Goal: Task Accomplishment & Management: Use online tool/utility

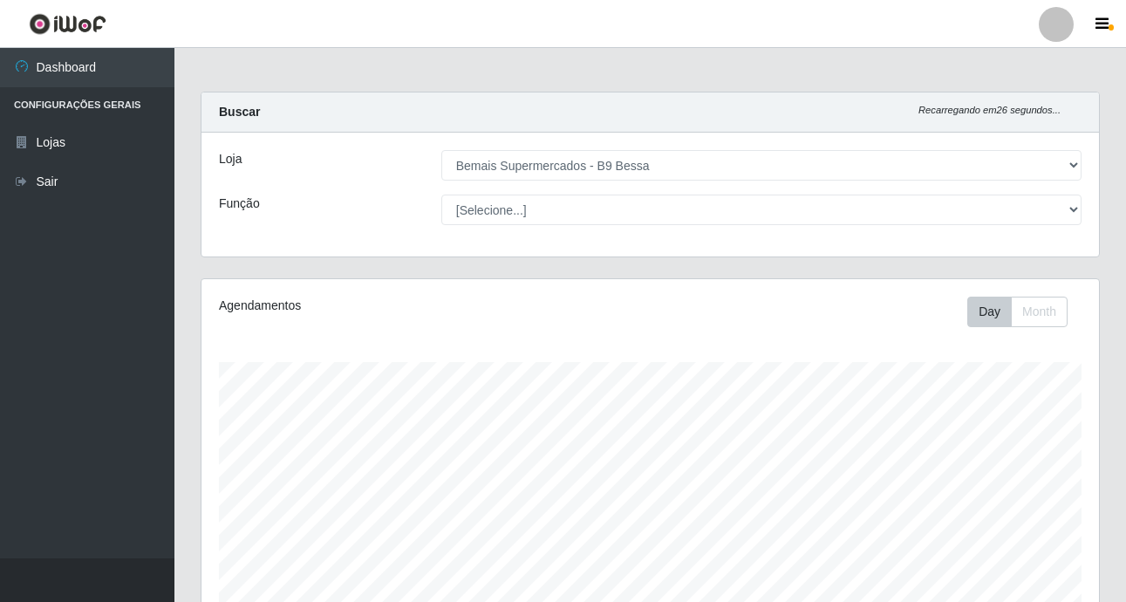
select select "410"
click at [1088, 145] on div "Loja [Selecione...] Bemais Supermercados - B9 Bessa Função [Selecione...] ASG A…" at bounding box center [649, 195] width 897 height 124
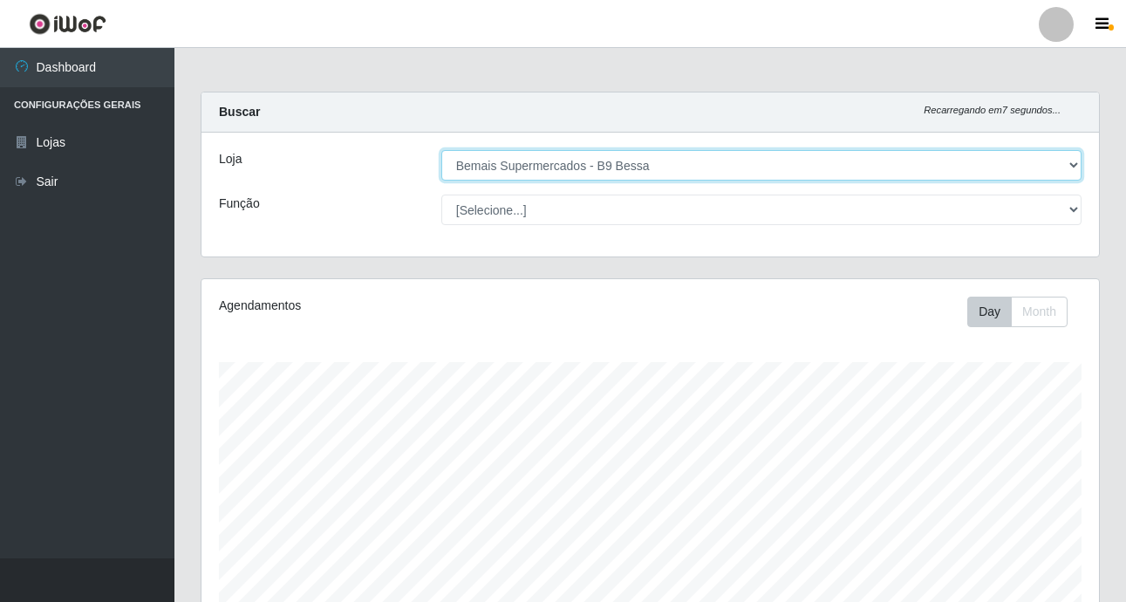
click at [709, 163] on select "[Selecione...] Bemais Supermercados - B9 Bessa" at bounding box center [761, 165] width 640 height 31
click at [441, 150] on select "[Selecione...] Bemais Supermercados - B9 Bessa" at bounding box center [761, 165] width 640 height 31
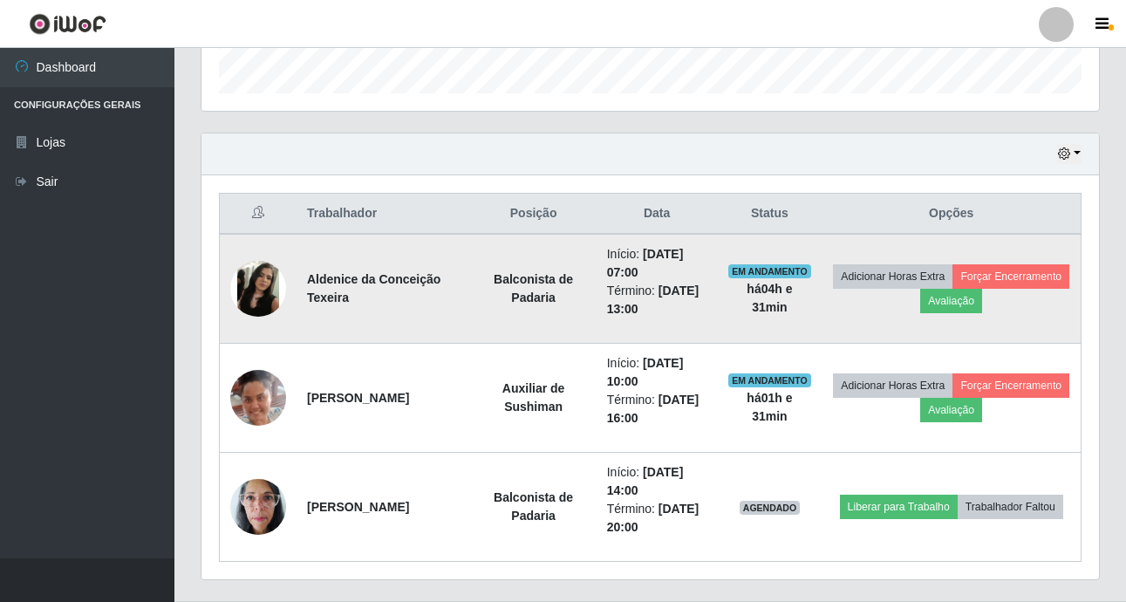
scroll to position [573, 0]
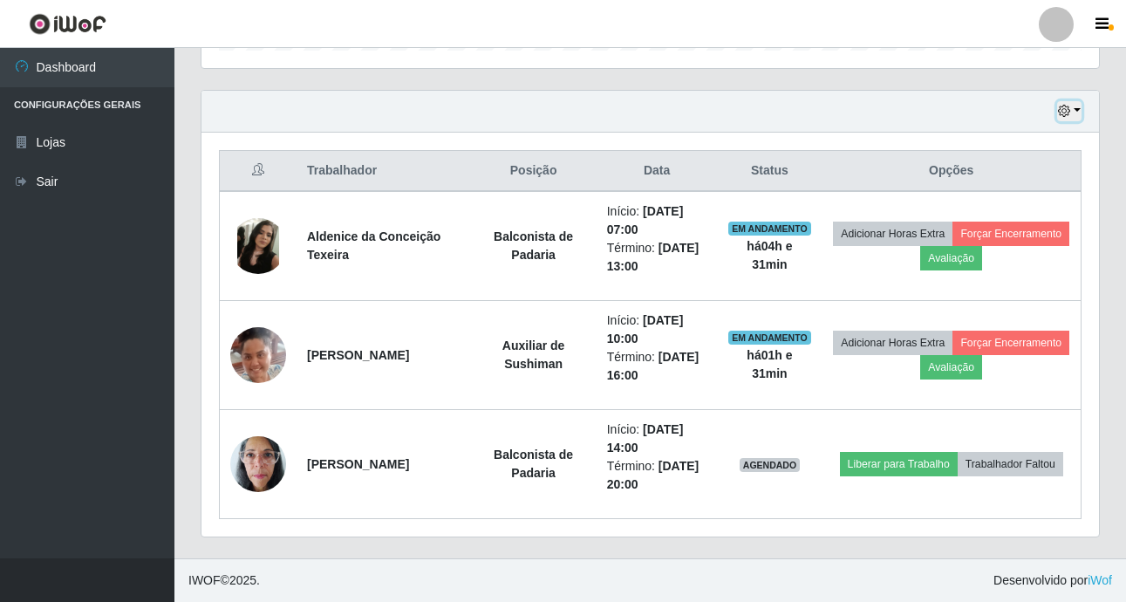
click at [1076, 108] on button "button" at bounding box center [1069, 111] width 24 height 20
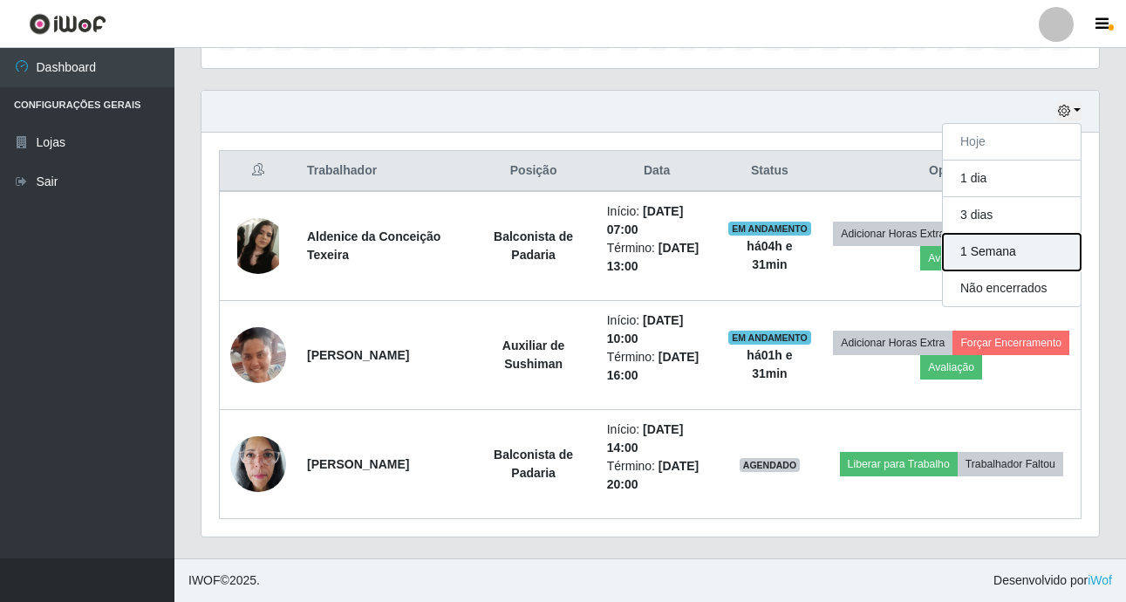
click at [983, 238] on button "1 Semana" at bounding box center [1012, 252] width 138 height 37
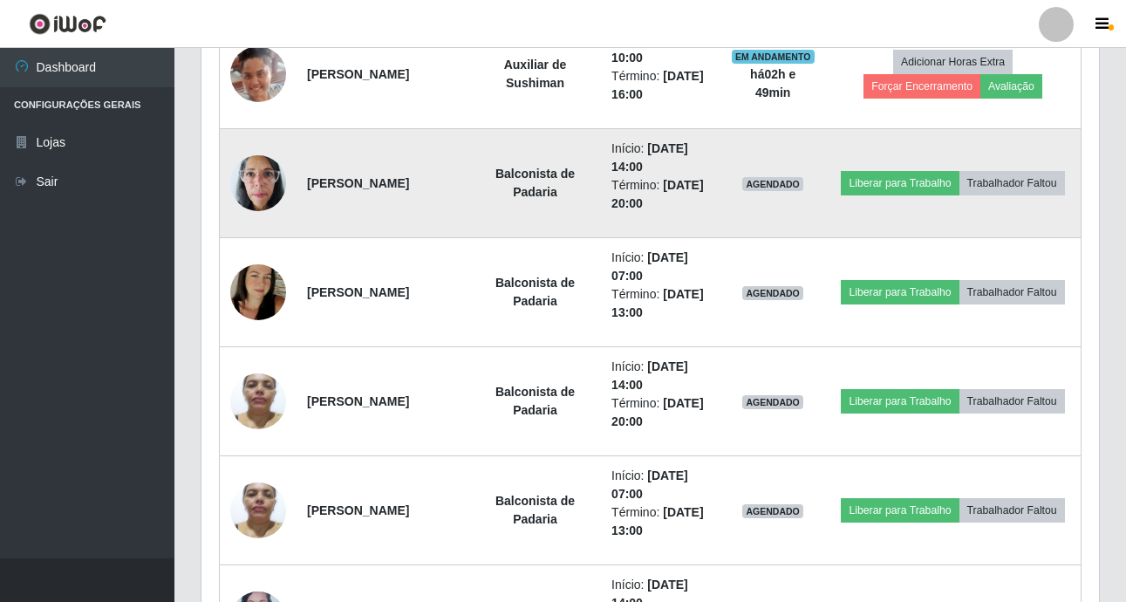
scroll to position [1360, 0]
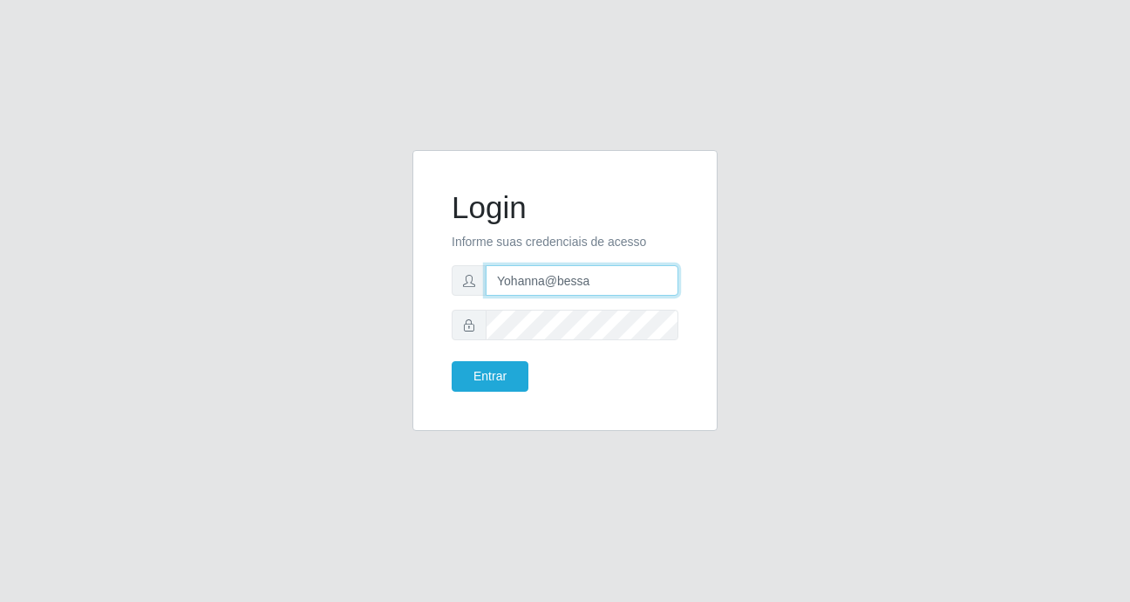
click at [596, 283] on input "Yohanna@bessa" at bounding box center [582, 280] width 193 height 31
type input "Y"
type input "Raissa@B9"
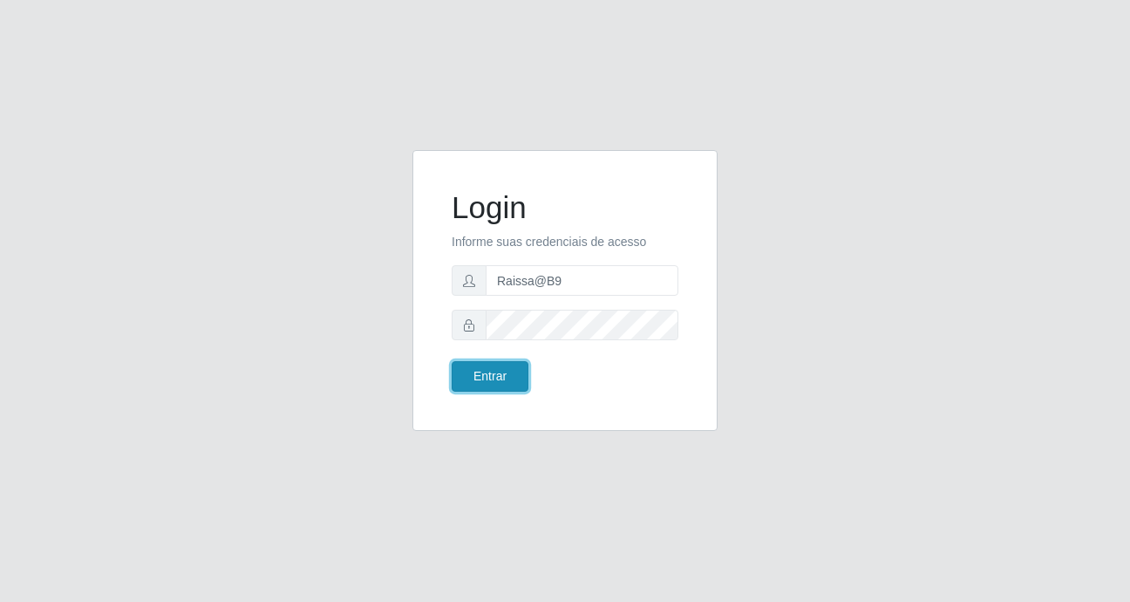
click at [490, 377] on button "Entrar" at bounding box center [490, 376] width 77 height 31
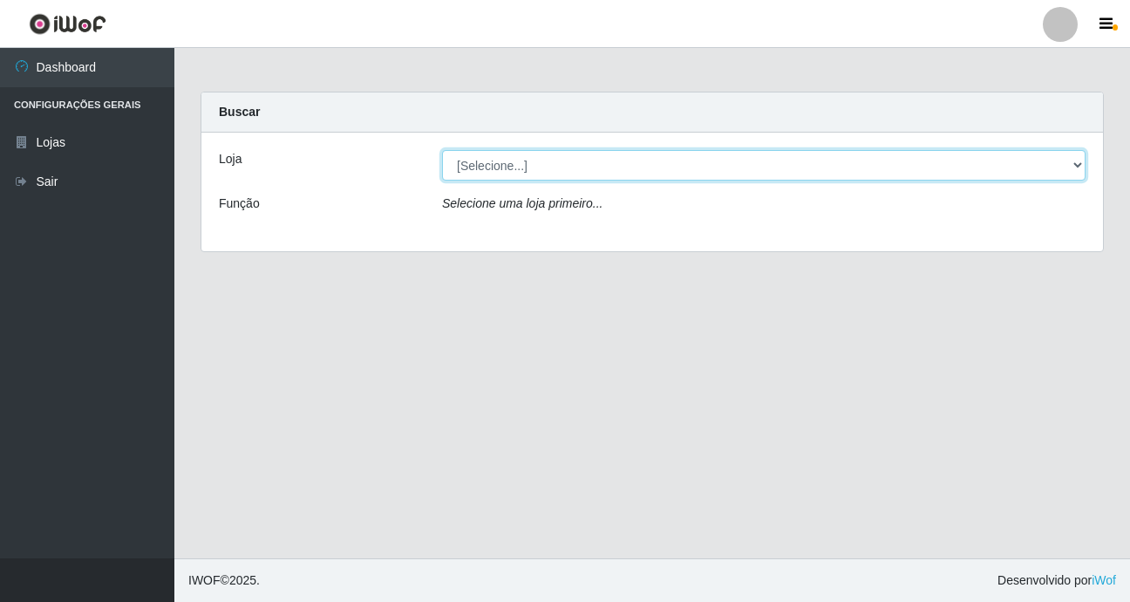
click at [835, 160] on select "[Selecione...] Bemais Supermercados - B9 Bessa" at bounding box center [764, 165] width 644 height 31
select select "410"
click at [442, 150] on select "[Selecione...] Bemais Supermercados - B9 Bessa" at bounding box center [764, 165] width 644 height 31
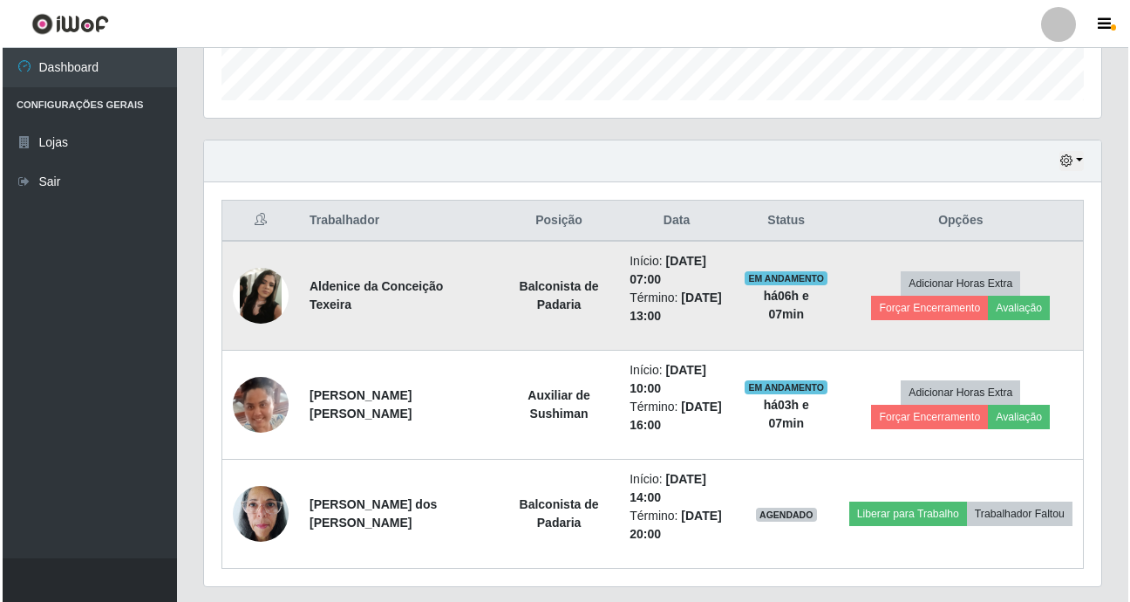
scroll to position [573, 0]
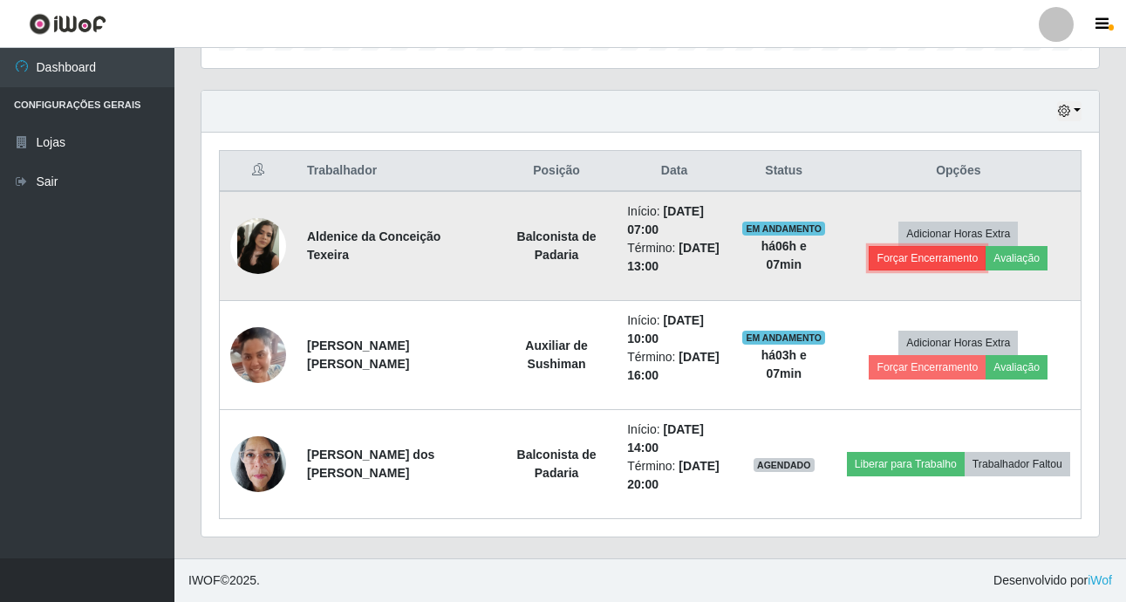
click at [928, 254] on button "Forçar Encerramento" at bounding box center [927, 258] width 117 height 24
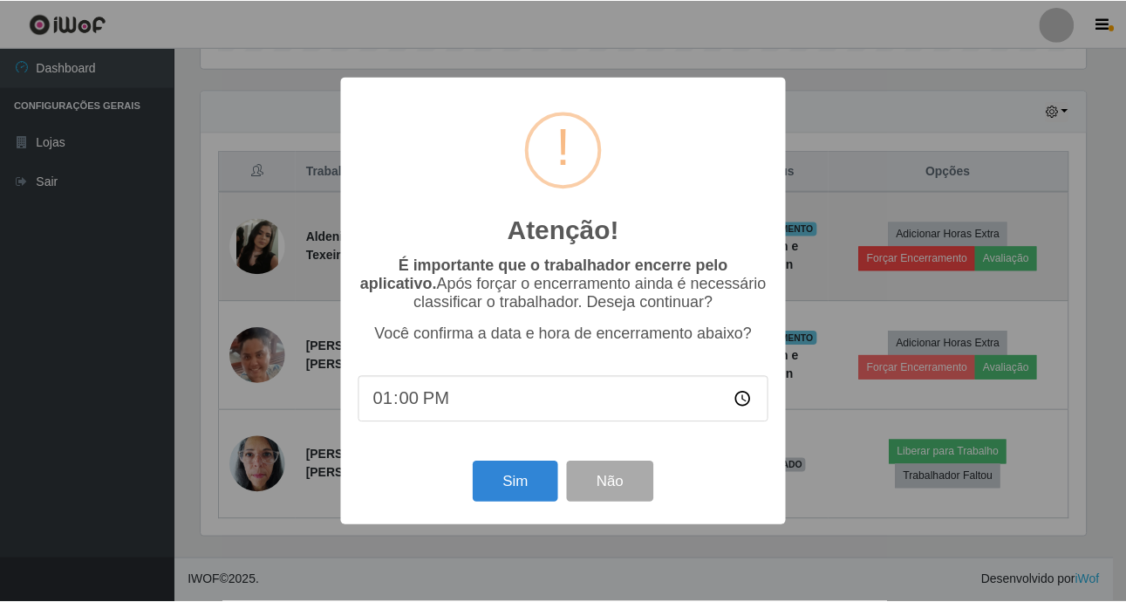
scroll to position [362, 889]
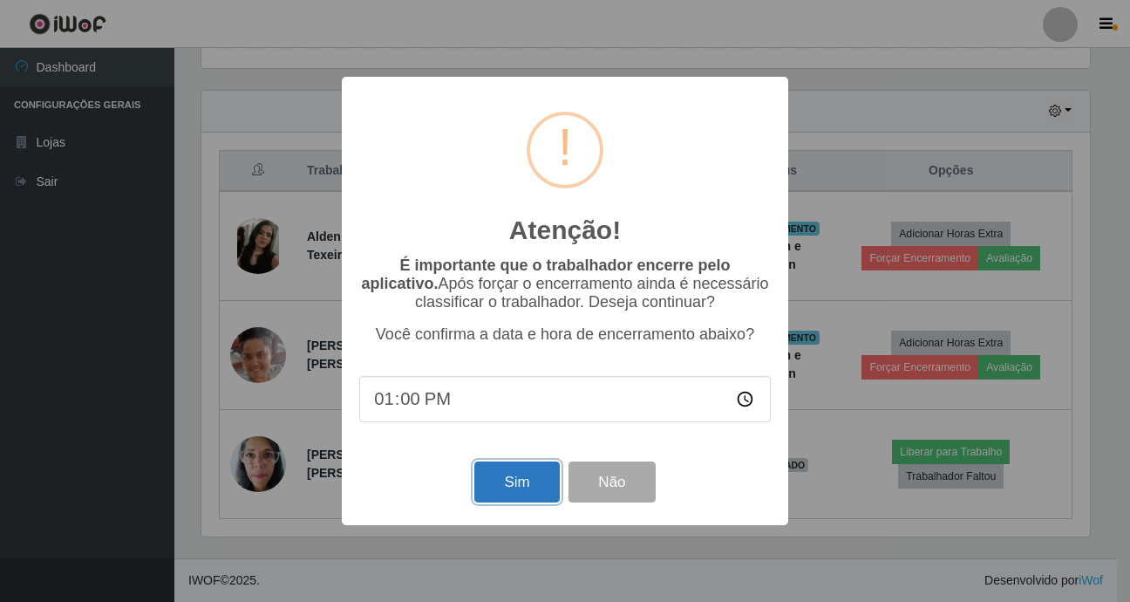
click at [529, 484] on button "Sim" at bounding box center [516, 481] width 85 height 41
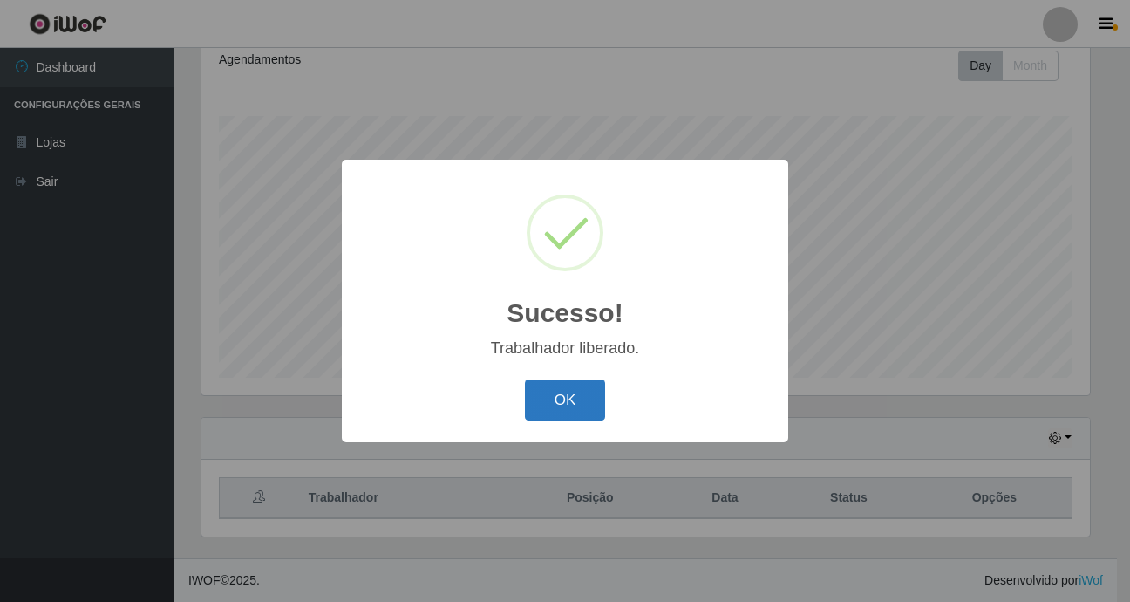
click at [569, 409] on button "OK" at bounding box center [565, 399] width 81 height 41
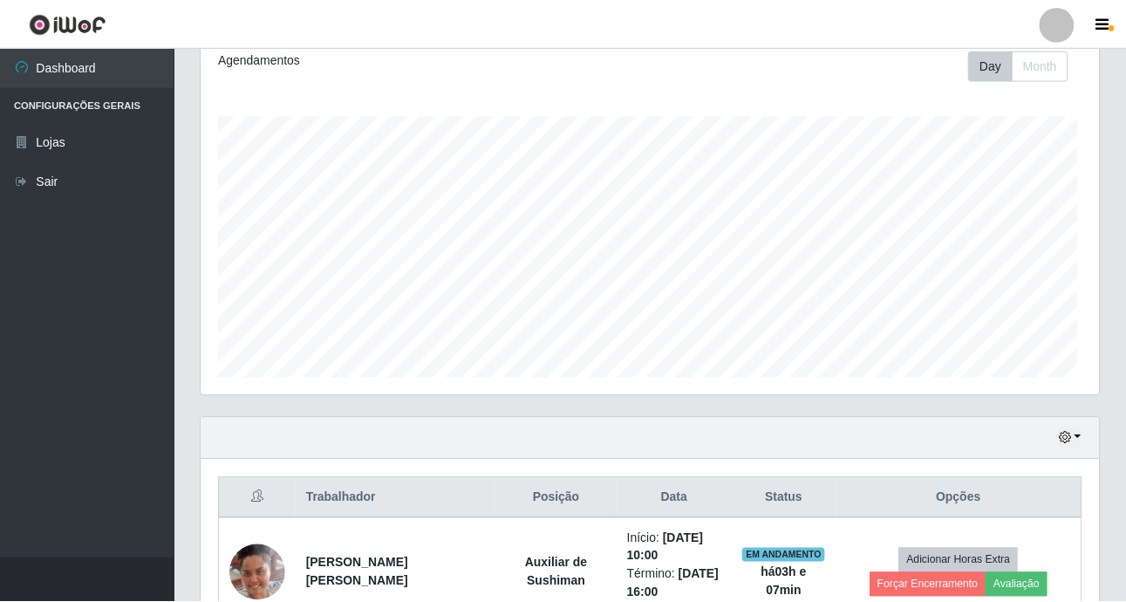
scroll to position [362, 897]
